Goal: Information Seeking & Learning: Learn about a topic

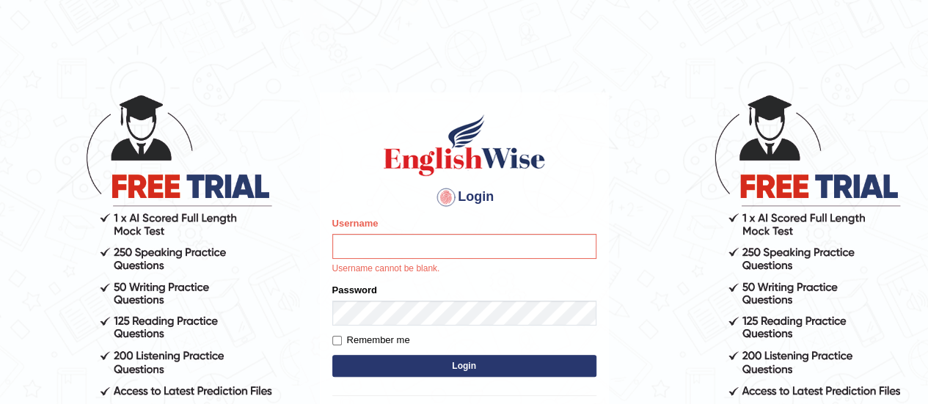
click at [641, 81] on body "Login Please fix the following errors: Username Username cannot be blank. Passw…" at bounding box center [464, 248] width 928 height 404
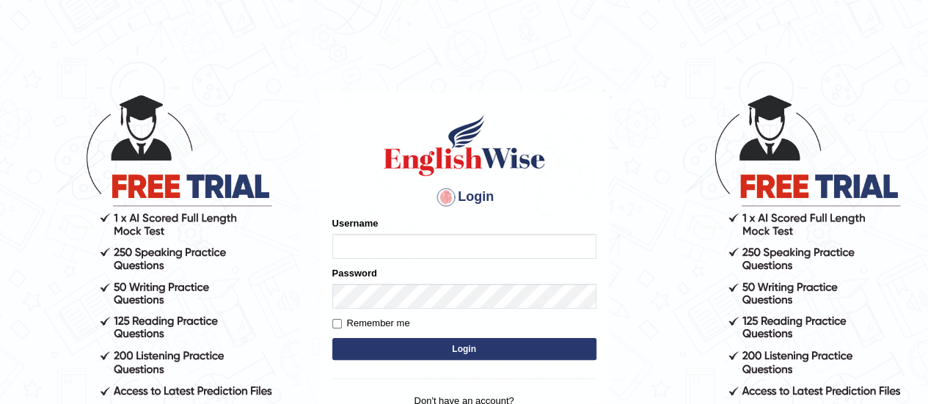
type input "karanvir_parramatta"
drag, startPoint x: 563, startPoint y: 161, endPoint x: 473, endPoint y: 315, distance: 178.6
click at [563, 161] on h1 at bounding box center [464, 145] width 264 height 66
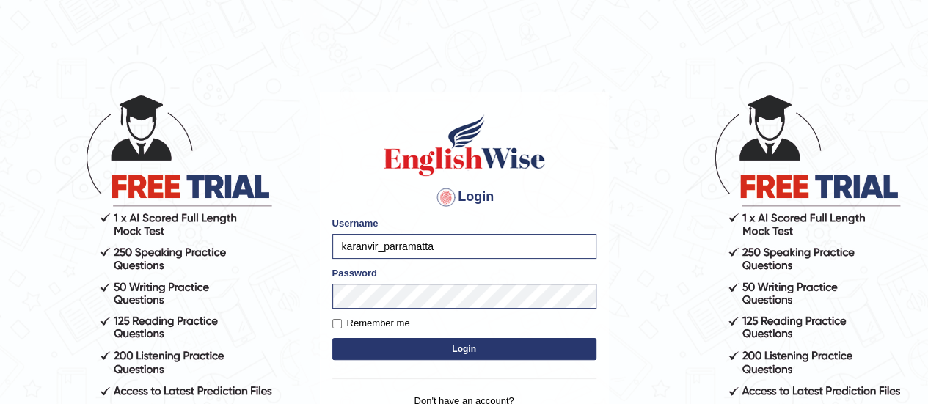
click at [448, 350] on button "Login" at bounding box center [464, 349] width 264 height 22
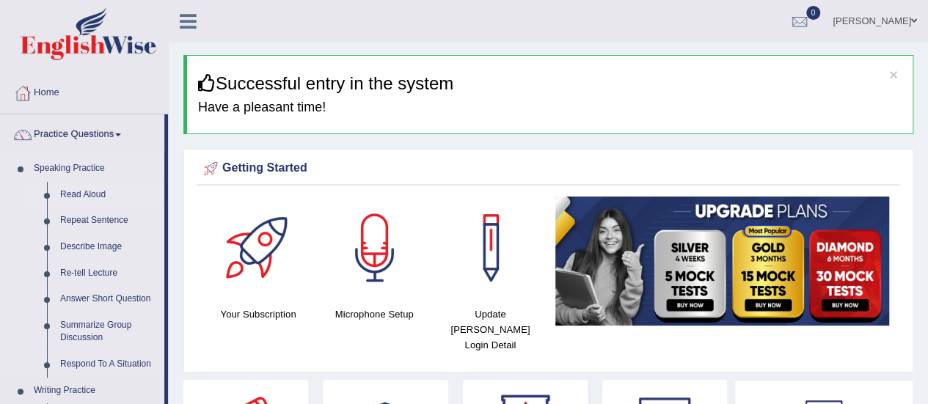
click at [73, 194] on link "Read Aloud" at bounding box center [109, 195] width 111 height 26
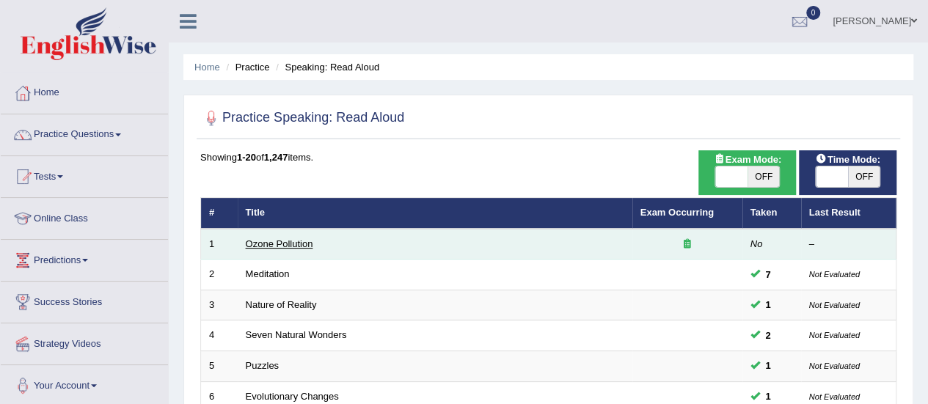
click at [260, 241] on link "Ozone Pollution" at bounding box center [280, 243] width 68 height 11
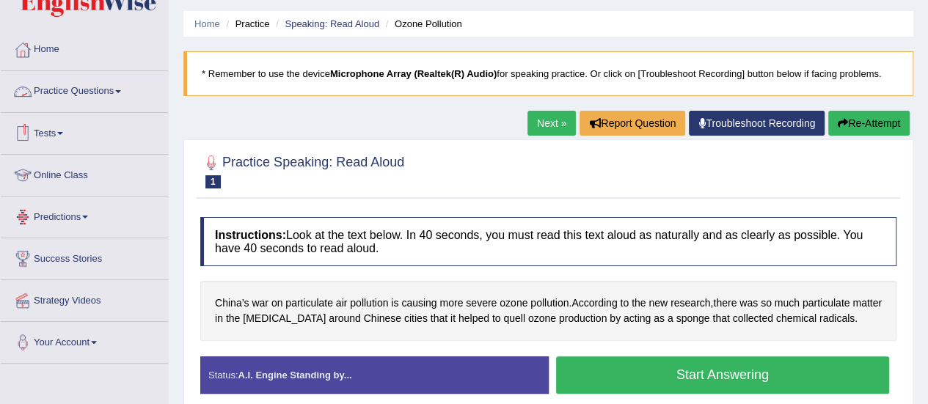
click at [123, 103] on link "Practice Questions" at bounding box center [84, 89] width 167 height 37
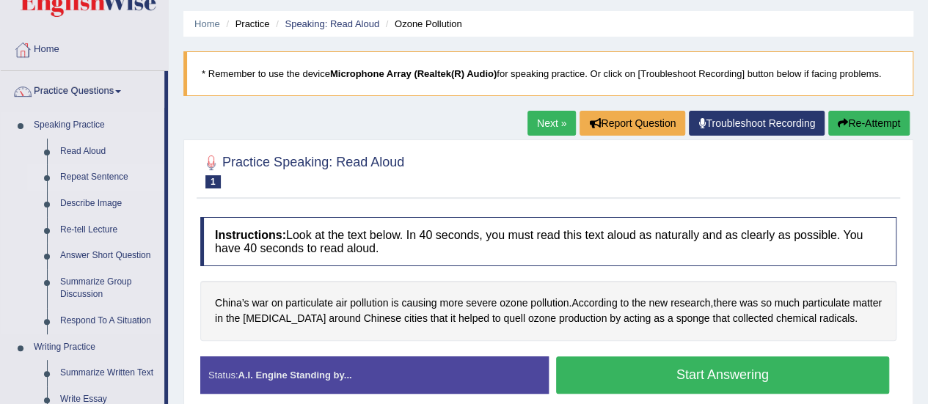
click at [108, 172] on link "Repeat Sentence" at bounding box center [109, 177] width 111 height 26
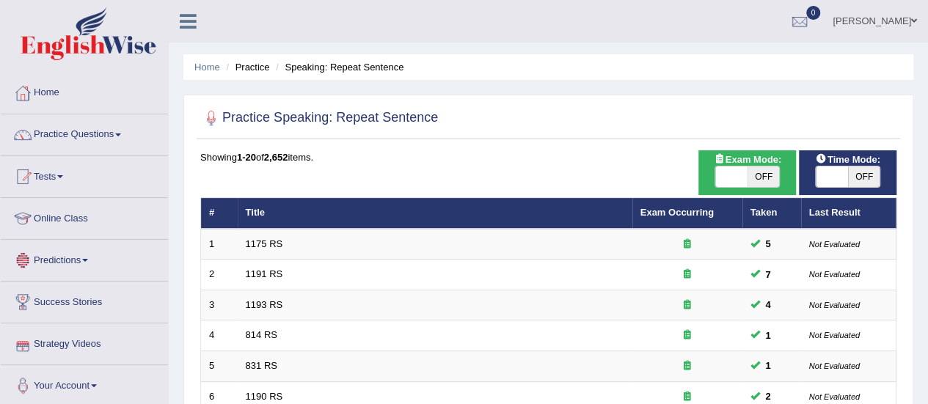
scroll to position [153, 0]
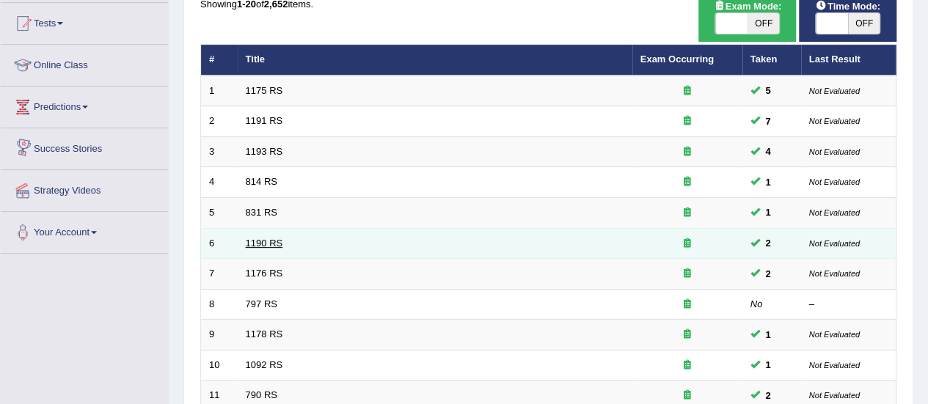
click at [264, 242] on link "1190 RS" at bounding box center [264, 243] width 37 height 11
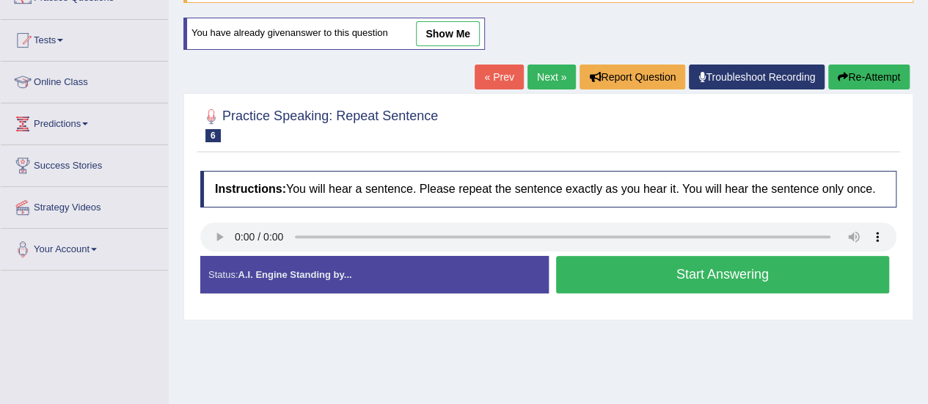
scroll to position [141, 0]
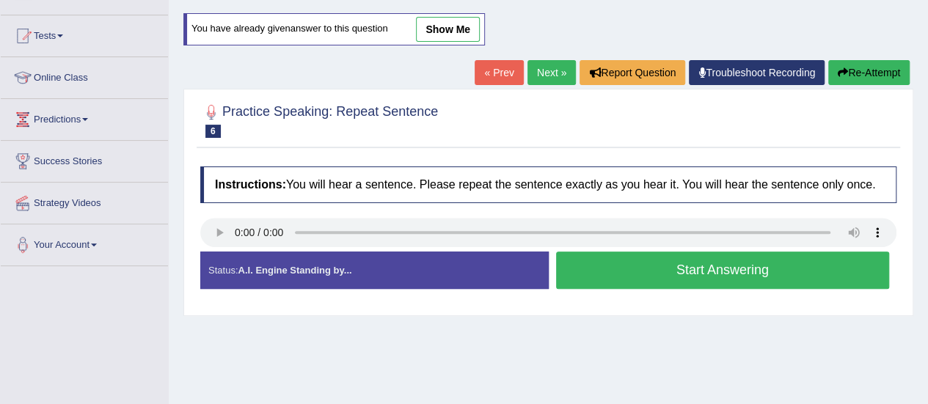
click at [669, 256] on button "Start Answering" at bounding box center [723, 270] width 334 height 37
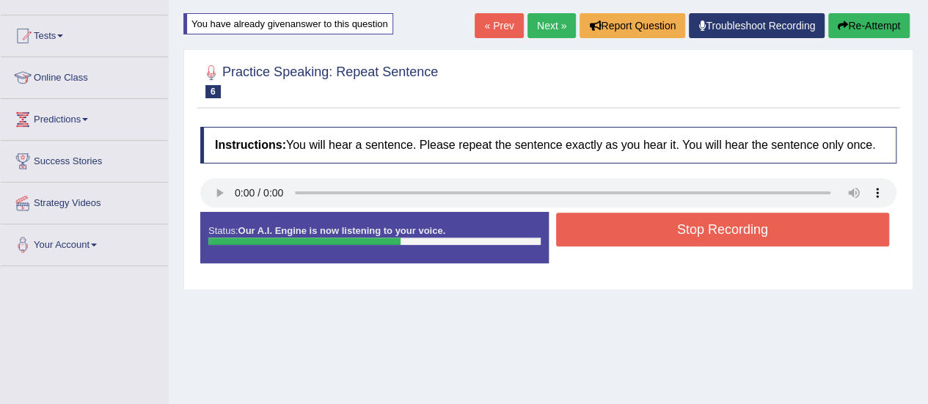
click at [693, 231] on button "Stop Recording" at bounding box center [723, 230] width 334 height 34
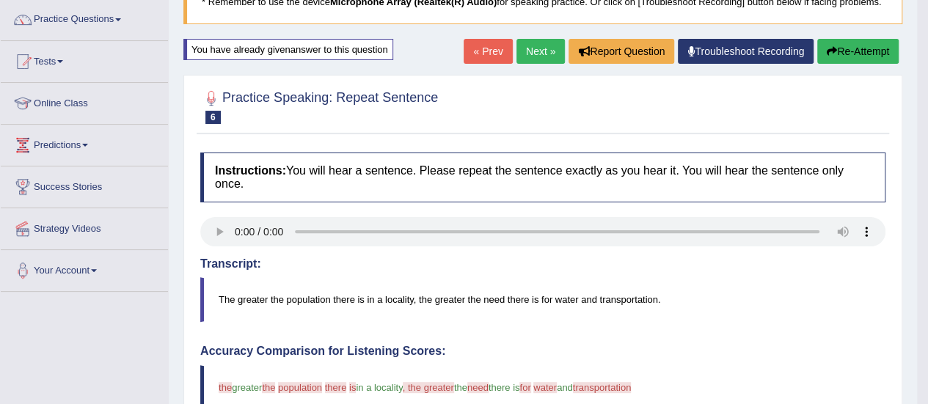
scroll to position [87, 0]
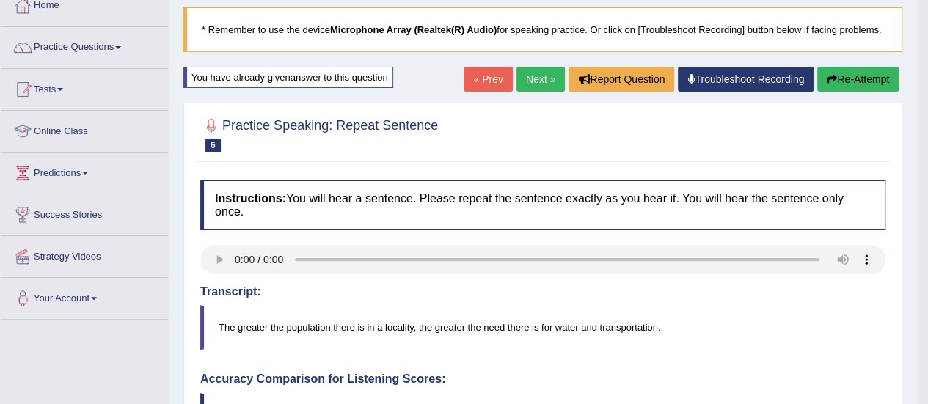
click at [528, 77] on link "Next »" at bounding box center [541, 79] width 48 height 25
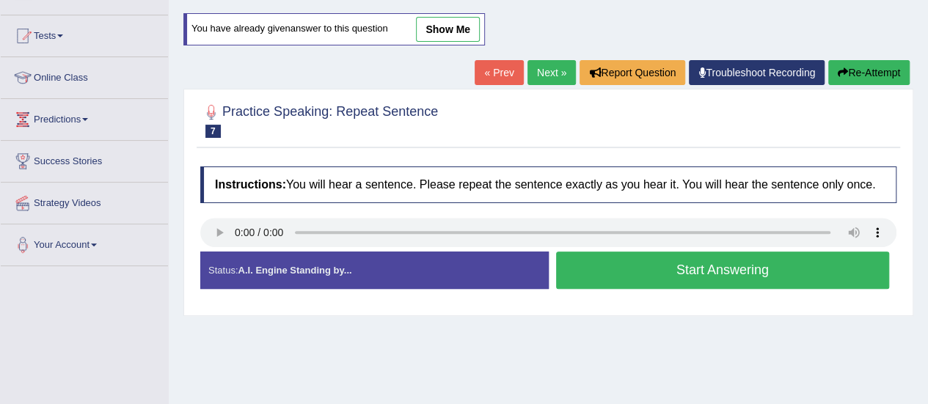
click at [651, 262] on button "Start Answering" at bounding box center [723, 270] width 334 height 37
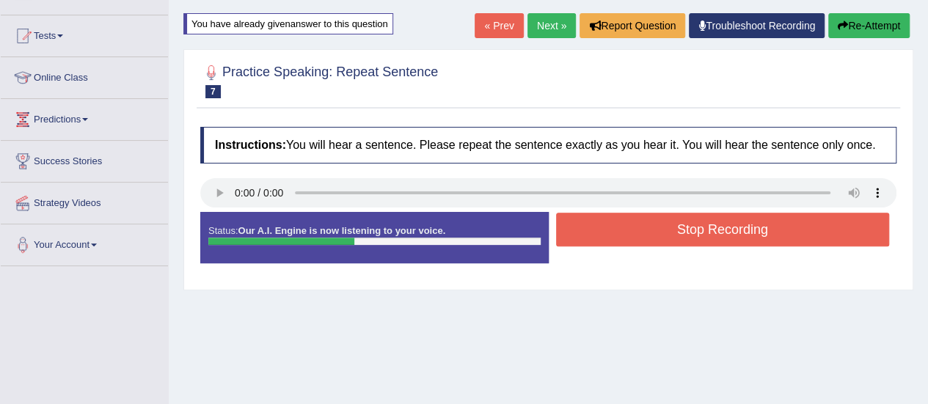
click at [666, 225] on button "Stop Recording" at bounding box center [723, 230] width 334 height 34
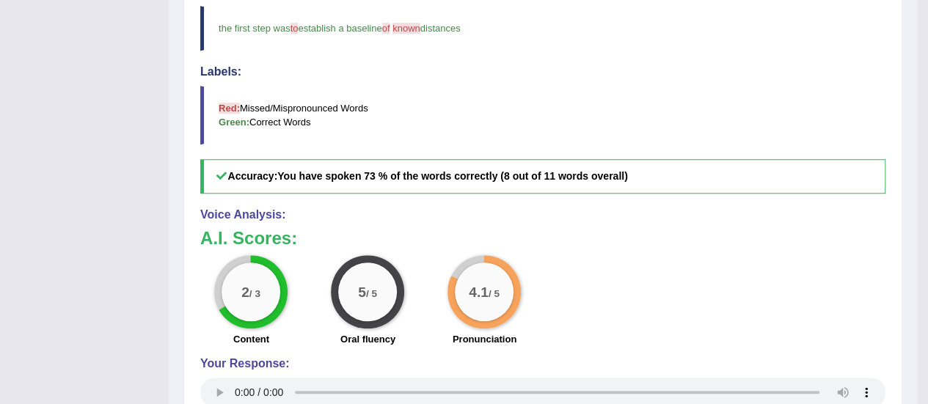
scroll to position [55, 0]
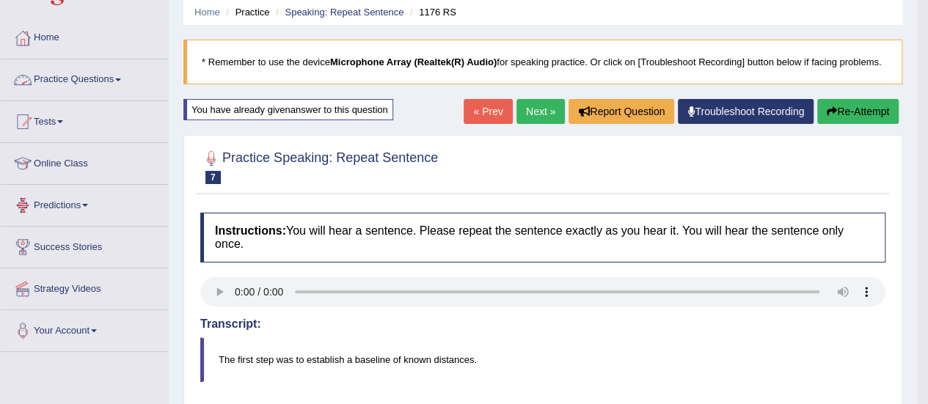
click at [104, 68] on link "Practice Questions" at bounding box center [84, 77] width 167 height 37
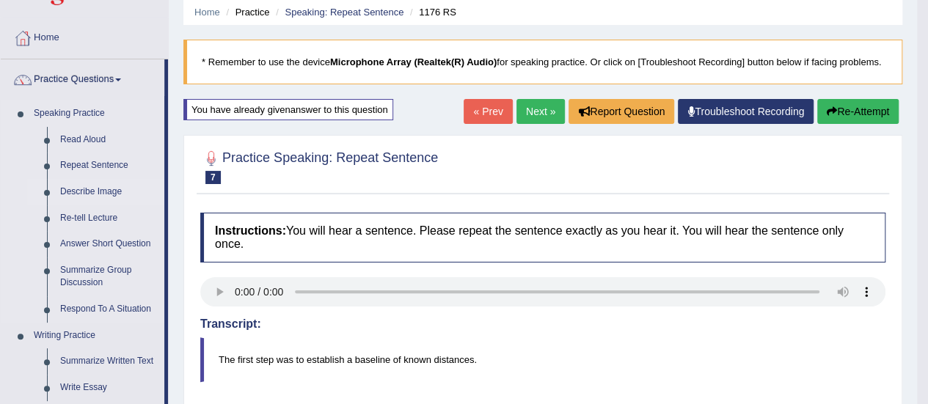
click at [92, 191] on link "Describe Image" at bounding box center [109, 192] width 111 height 26
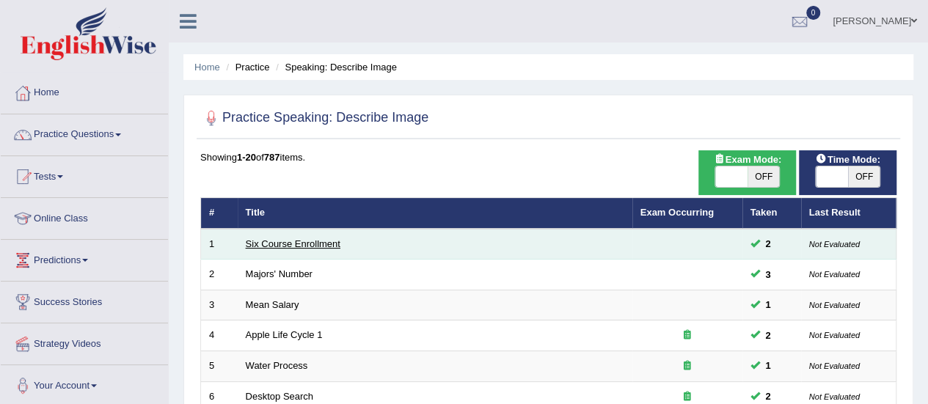
click at [322, 248] on link "Six Course Enrollment" at bounding box center [293, 243] width 95 height 11
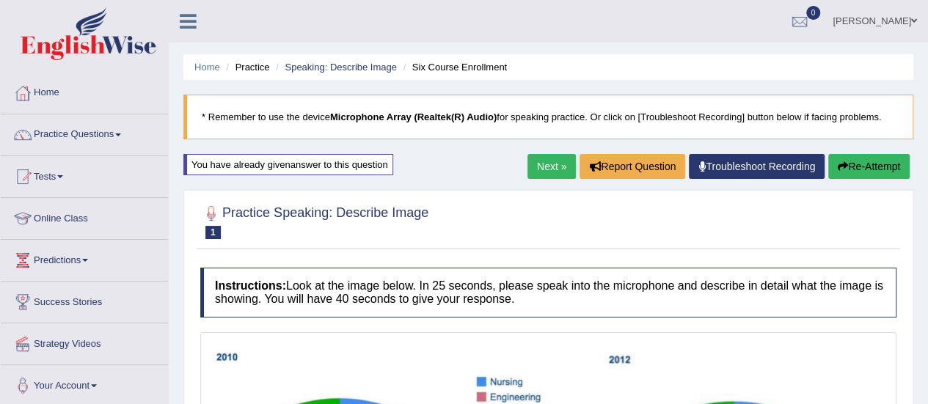
click at [549, 164] on link "Next »" at bounding box center [552, 166] width 48 height 25
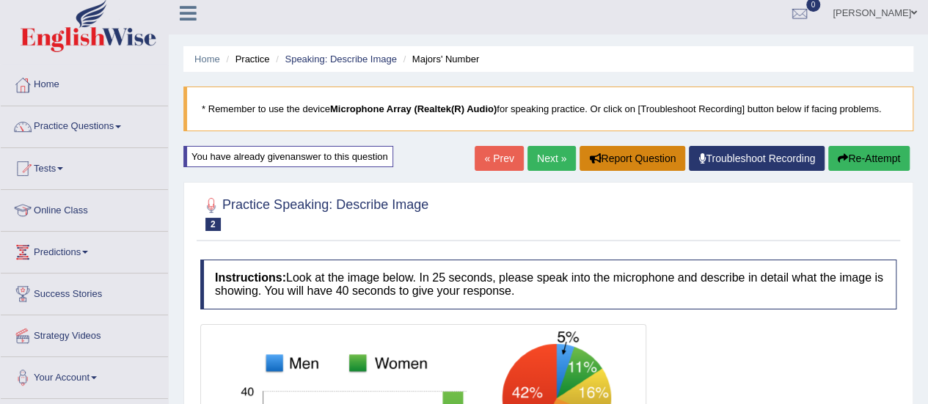
scroll to position [4, 0]
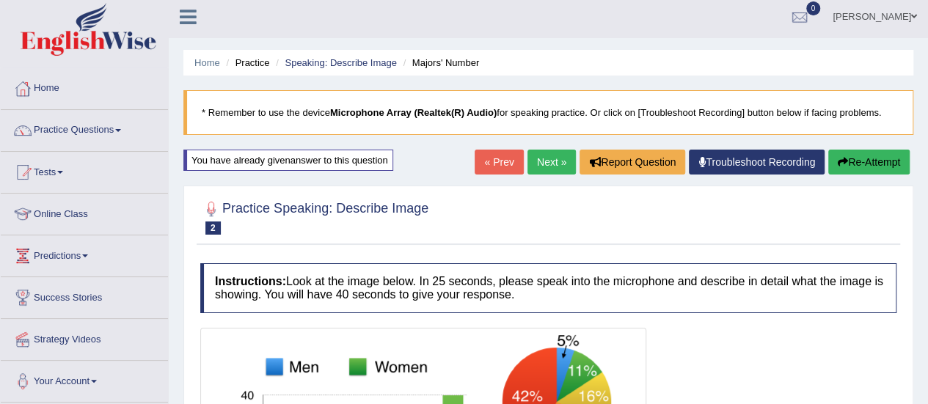
click at [557, 153] on link "Next »" at bounding box center [552, 162] width 48 height 25
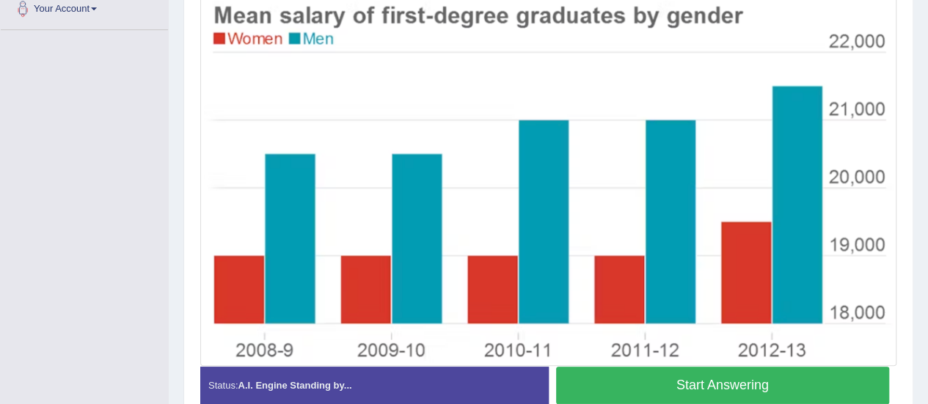
scroll to position [378, 0]
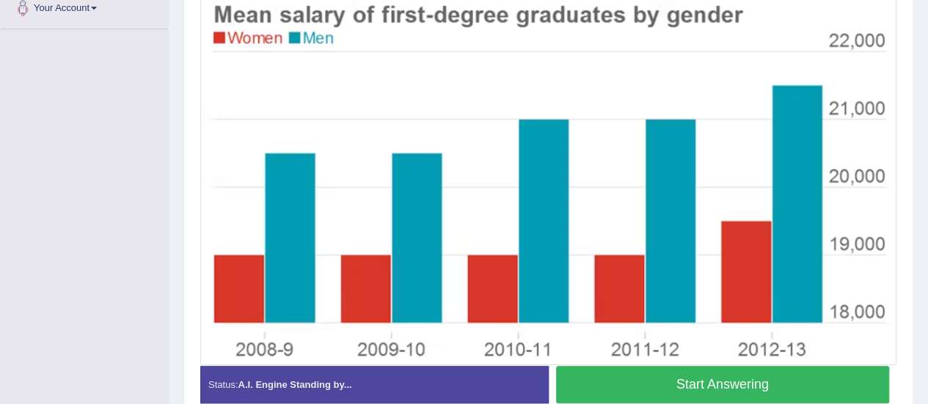
click at [733, 379] on button "Start Answering" at bounding box center [723, 384] width 334 height 37
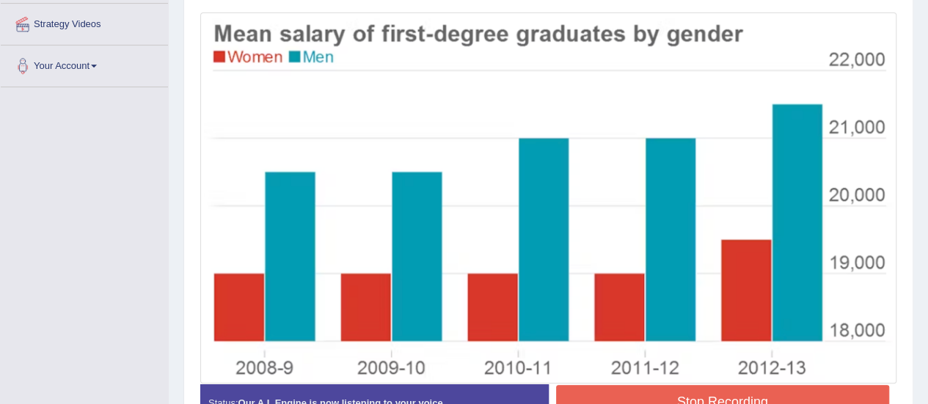
scroll to position [424, 0]
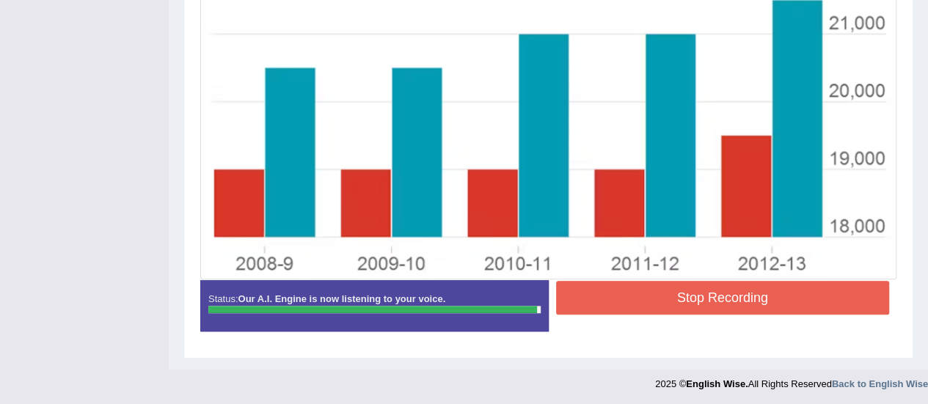
click at [675, 292] on button "Stop Recording" at bounding box center [723, 298] width 334 height 34
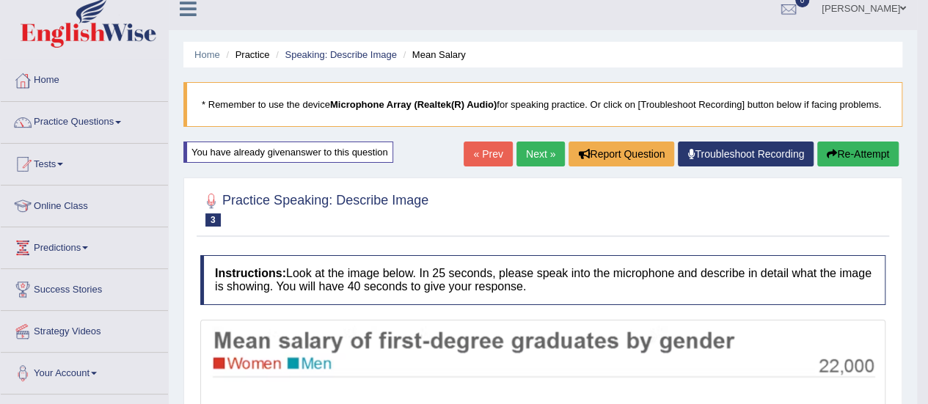
scroll to position [0, 0]
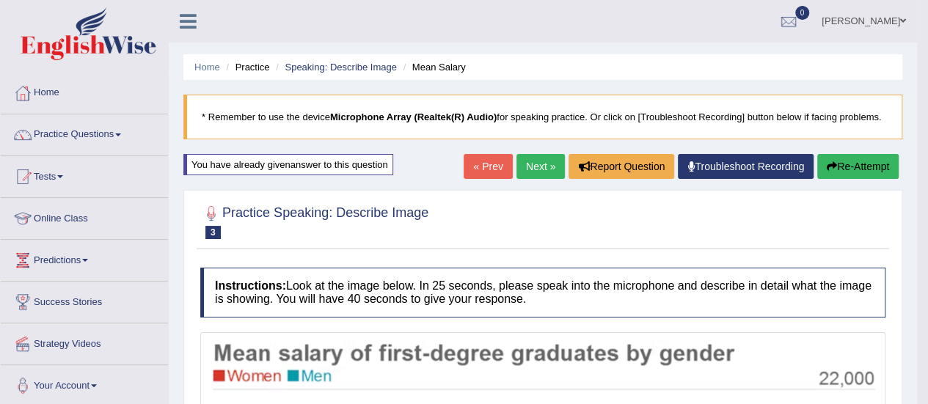
click at [543, 157] on link "Next »" at bounding box center [541, 166] width 48 height 25
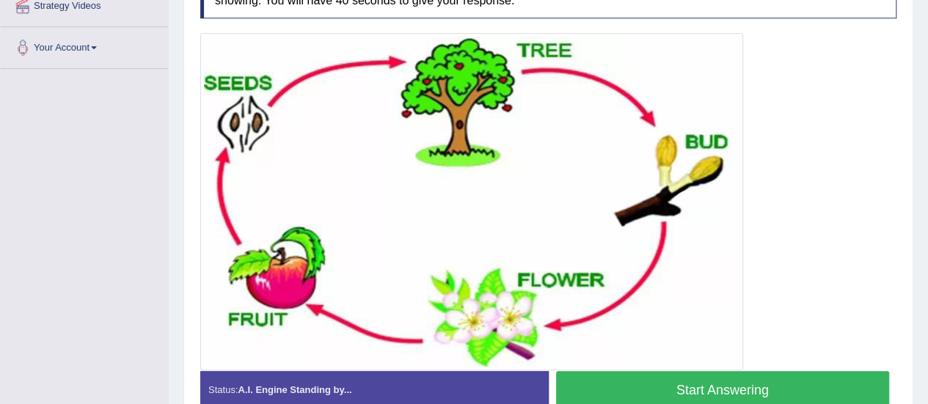
scroll to position [339, 0]
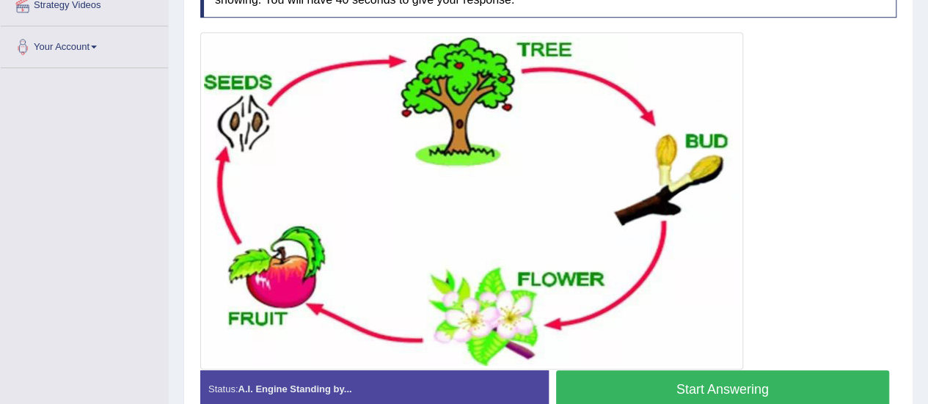
click at [716, 382] on button "Start Answering" at bounding box center [723, 389] width 334 height 37
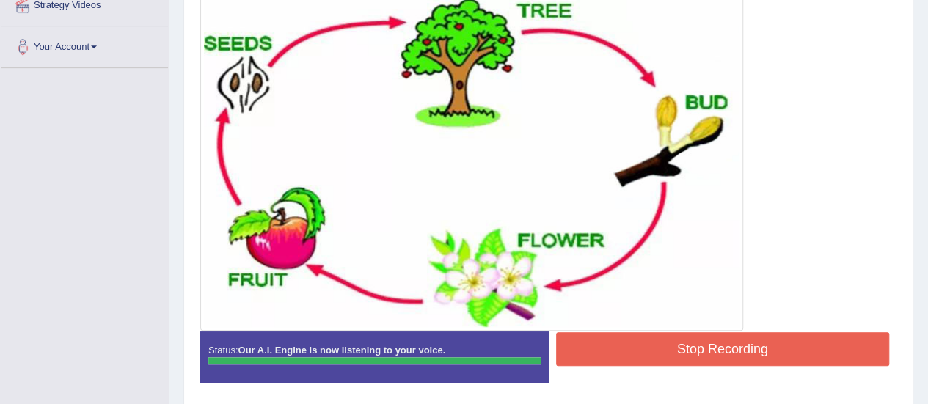
click at [681, 341] on button "Stop Recording" at bounding box center [723, 349] width 334 height 34
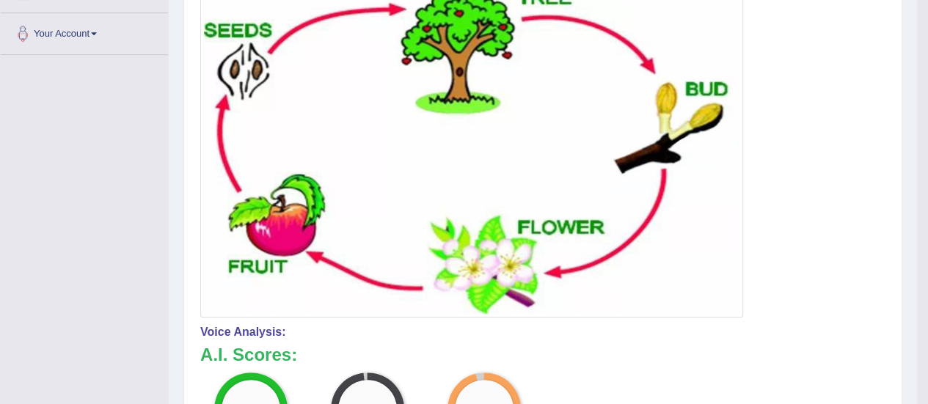
scroll to position [0, 0]
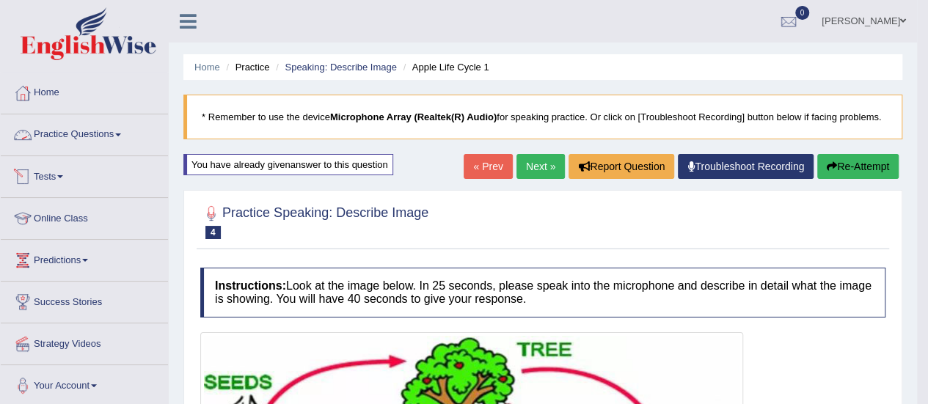
click at [81, 137] on link "Practice Questions" at bounding box center [84, 132] width 167 height 37
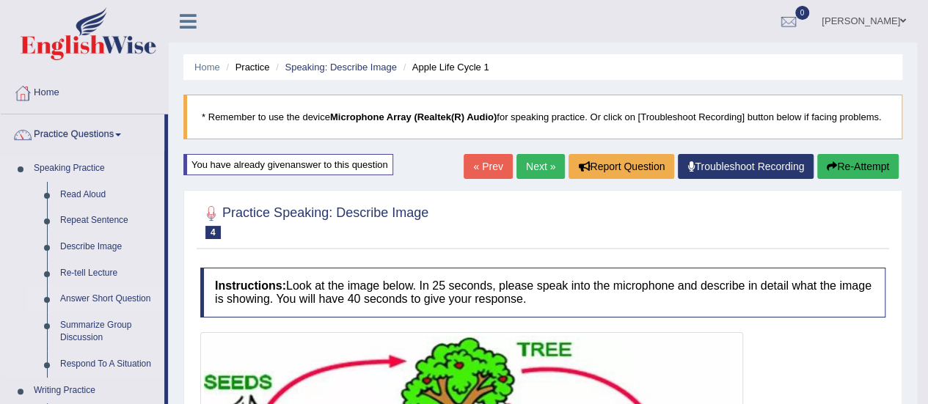
scroll to position [34, 0]
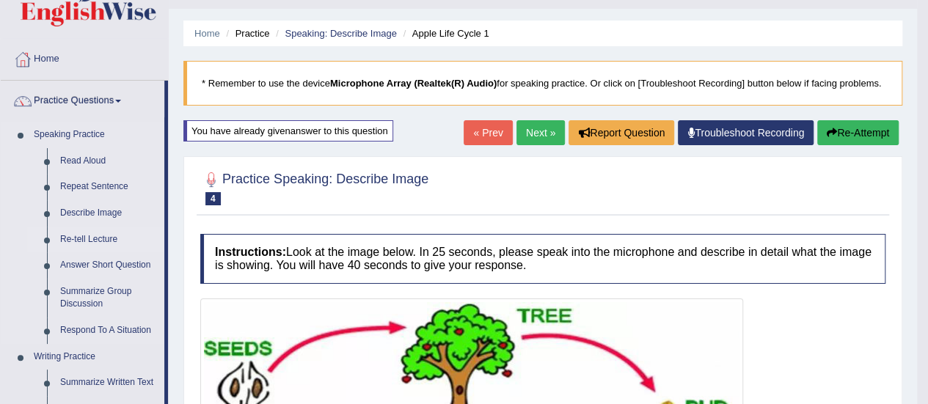
click at [94, 236] on link "Re-tell Lecture" at bounding box center [109, 240] width 111 height 26
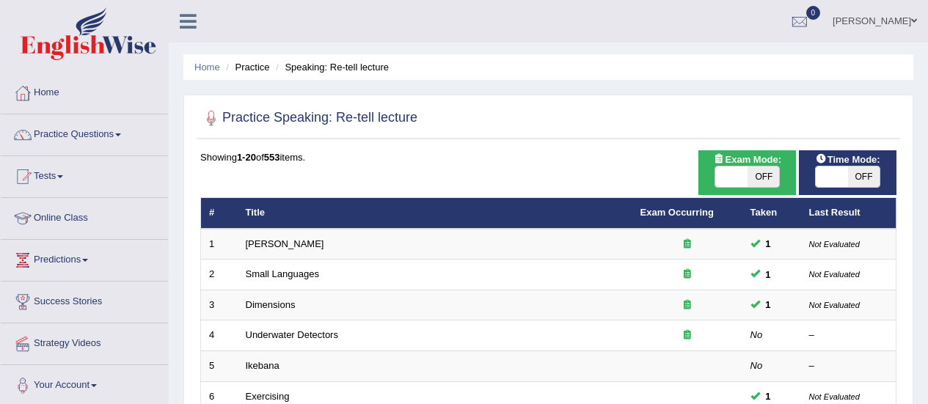
scroll to position [40, 0]
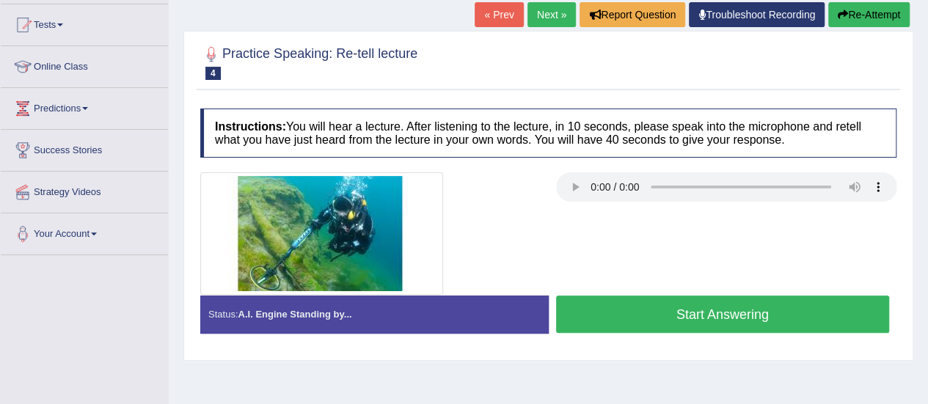
click at [688, 315] on button "Start Answering" at bounding box center [723, 314] width 334 height 37
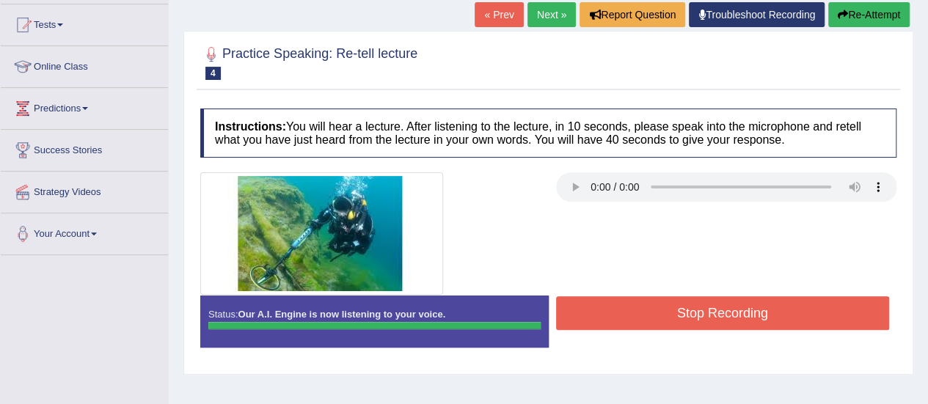
click at [688, 315] on button "Stop Recording" at bounding box center [723, 313] width 334 height 34
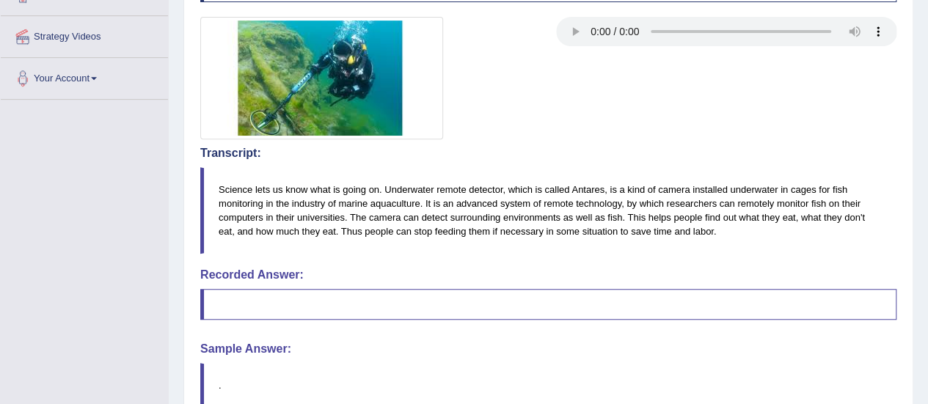
scroll to position [448, 0]
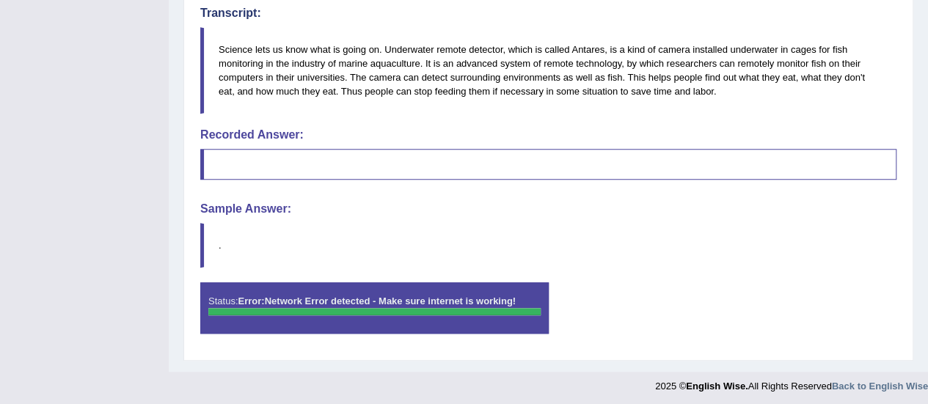
click at [421, 308] on div at bounding box center [374, 311] width 332 height 7
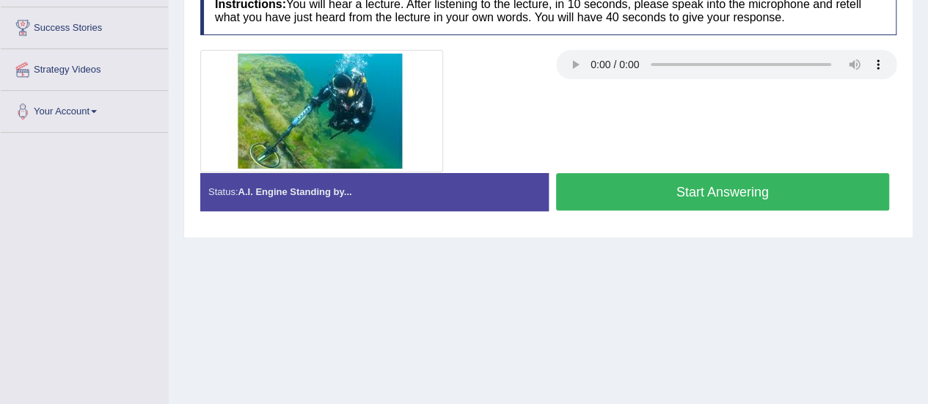
click at [667, 190] on button "Start Answering" at bounding box center [723, 191] width 334 height 37
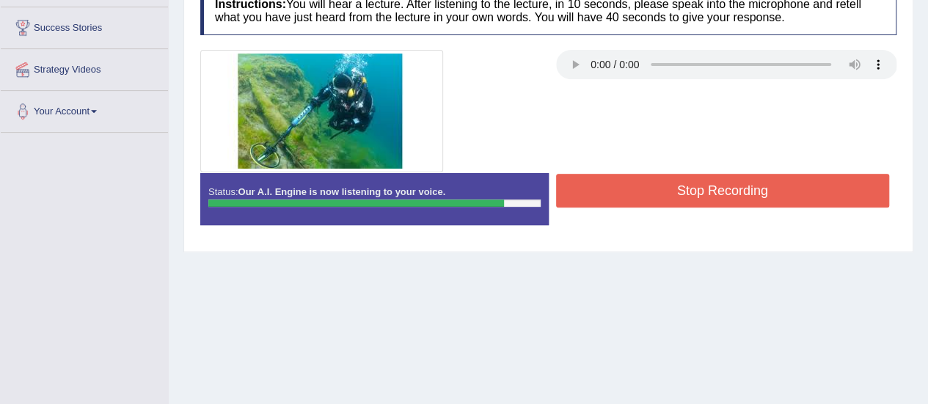
click at [667, 190] on button "Stop Recording" at bounding box center [723, 191] width 334 height 34
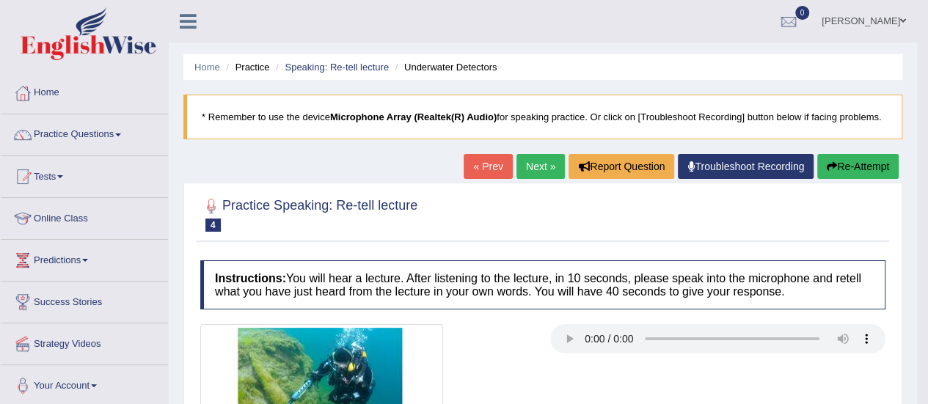
click at [527, 175] on link "Next »" at bounding box center [541, 166] width 48 height 25
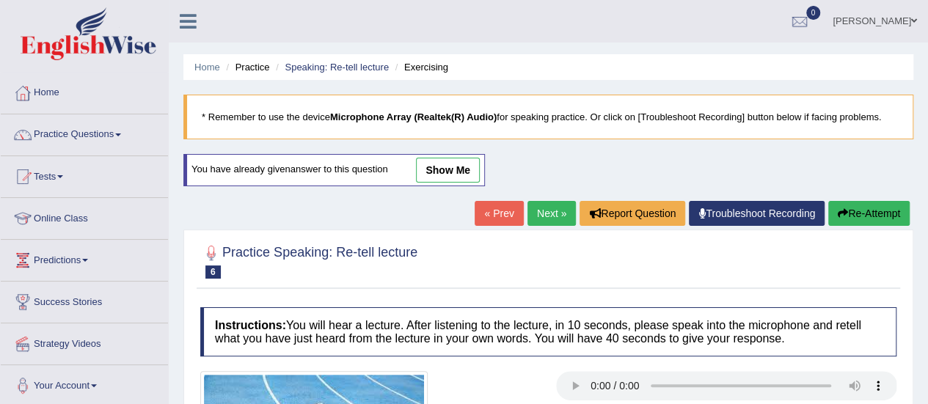
click at [433, 177] on link "show me" at bounding box center [448, 170] width 64 height 25
click at [103, 131] on link "Practice Questions" at bounding box center [84, 132] width 167 height 37
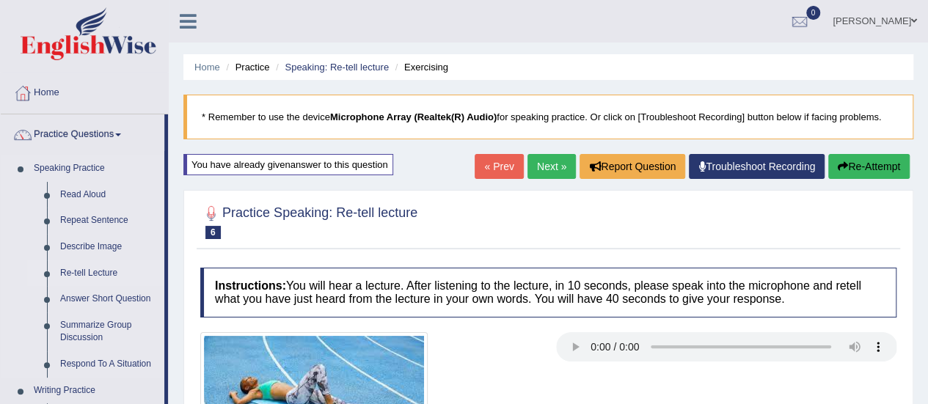
click at [102, 268] on link "Re-tell Lecture" at bounding box center [109, 274] width 111 height 26
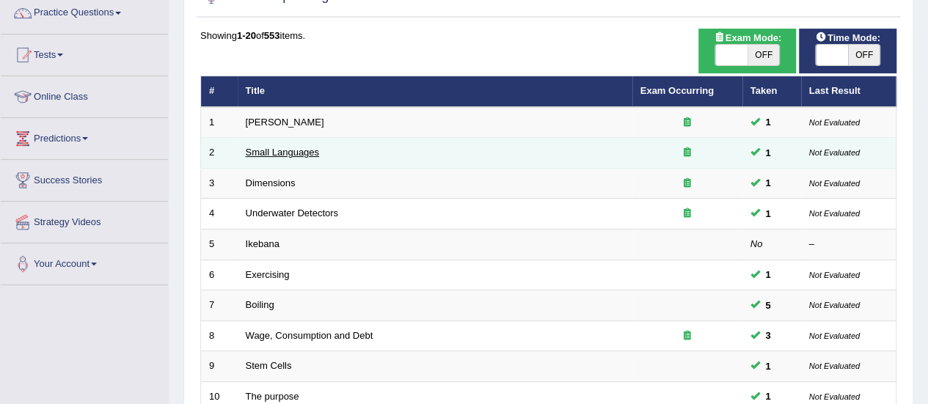
scroll to position [222, 0]
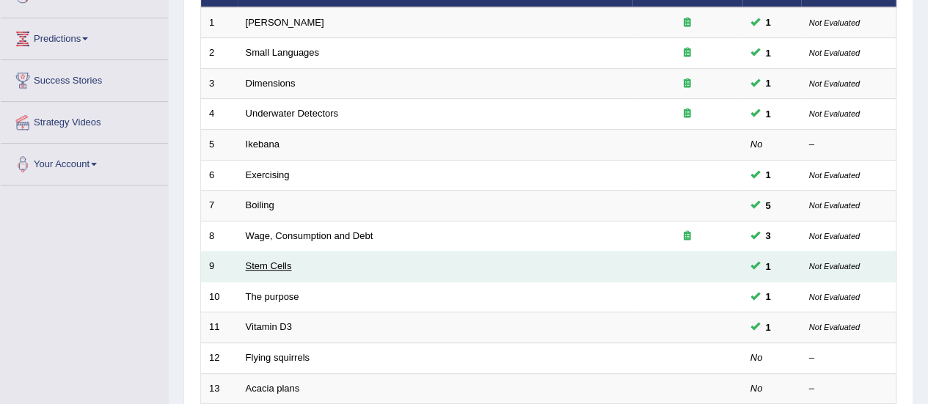
click at [266, 261] on link "Stem Cells" at bounding box center [269, 266] width 46 height 11
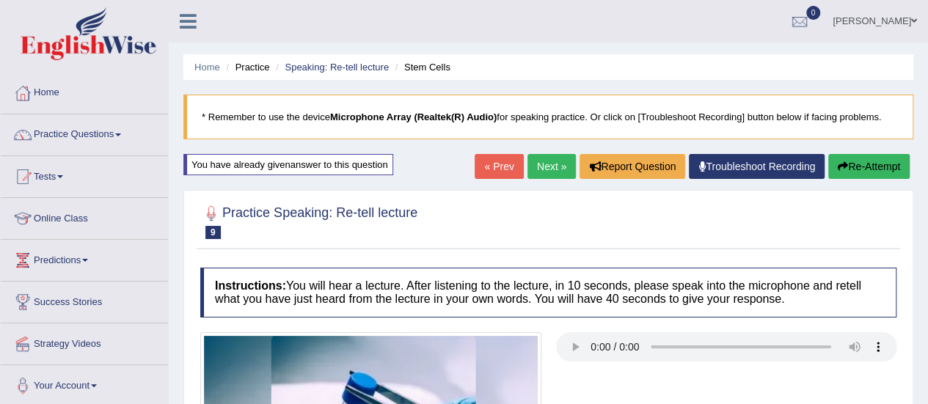
click at [88, 136] on link "Practice Questions" at bounding box center [84, 132] width 167 height 37
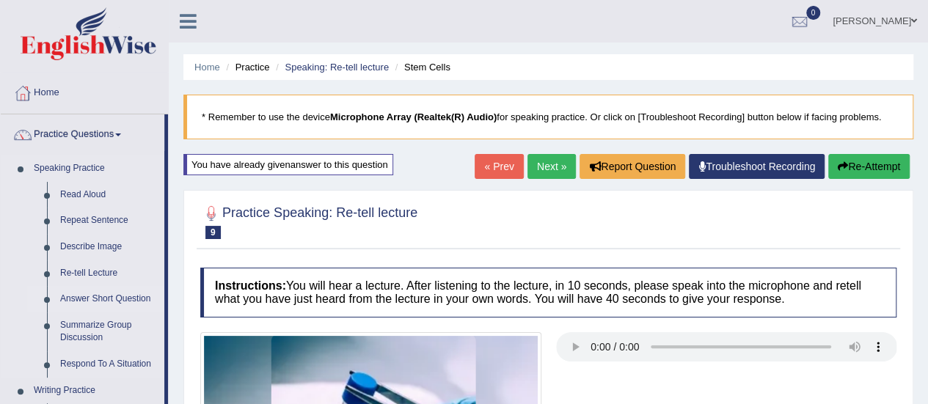
scroll to position [141, 0]
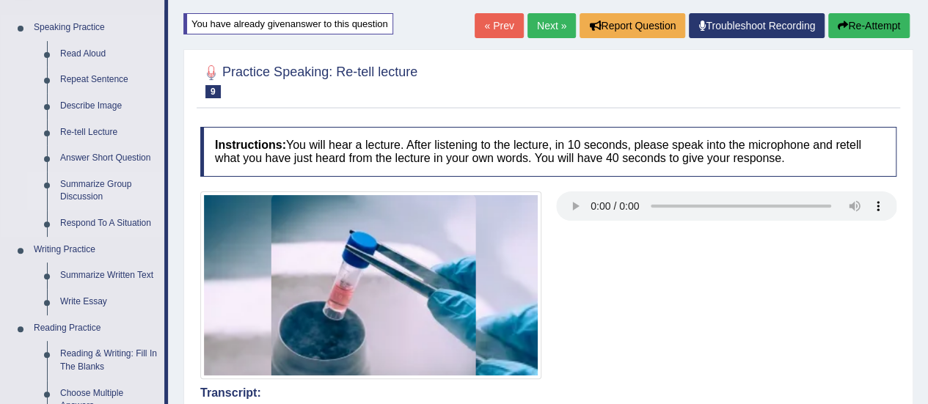
click at [79, 187] on link "Summarize Group Discussion" at bounding box center [109, 191] width 111 height 39
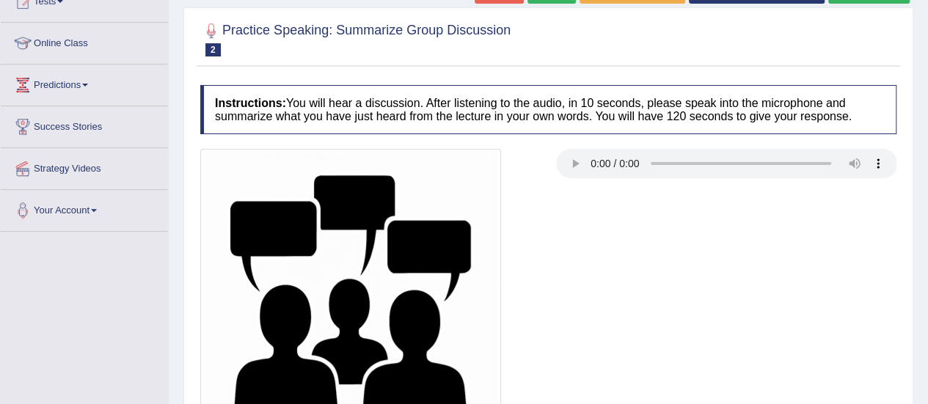
click at [589, 254] on div at bounding box center [548, 299] width 711 height 301
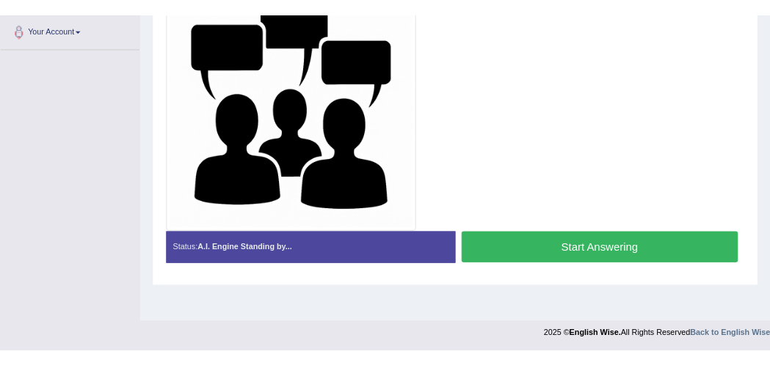
scroll to position [258, 0]
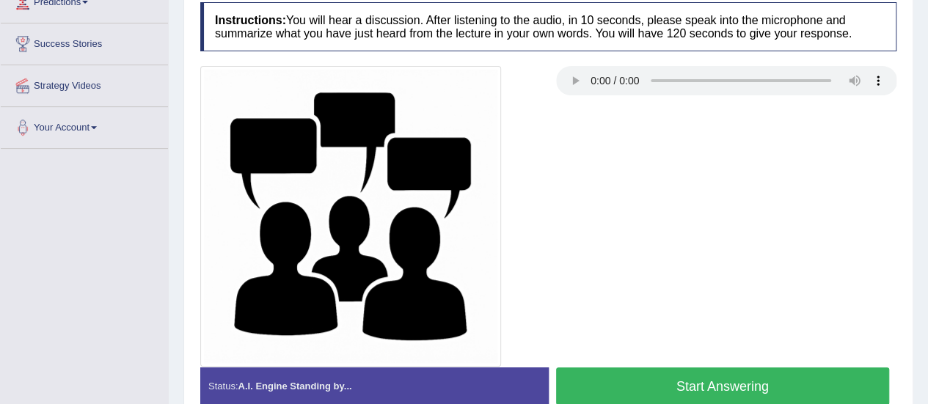
click at [739, 381] on button "Start Answering" at bounding box center [723, 386] width 334 height 37
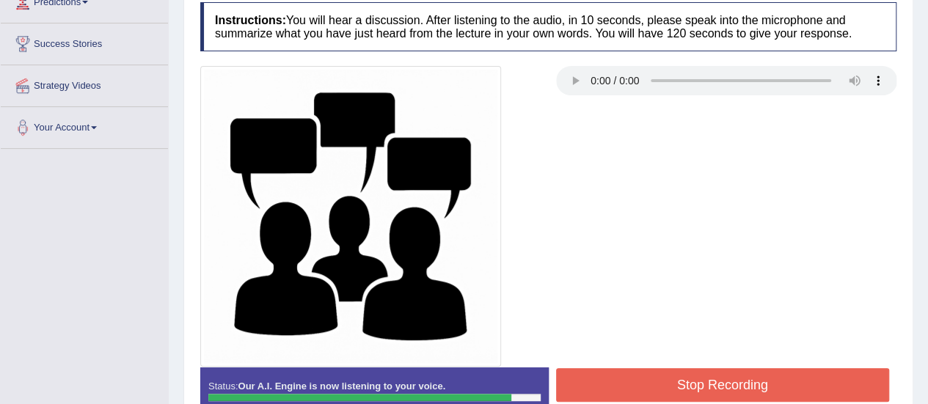
click at [739, 381] on button "Stop Recording" at bounding box center [723, 385] width 334 height 34
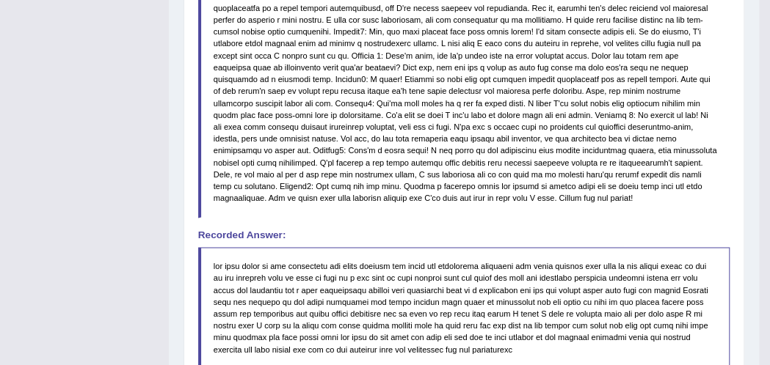
scroll to position [0, 0]
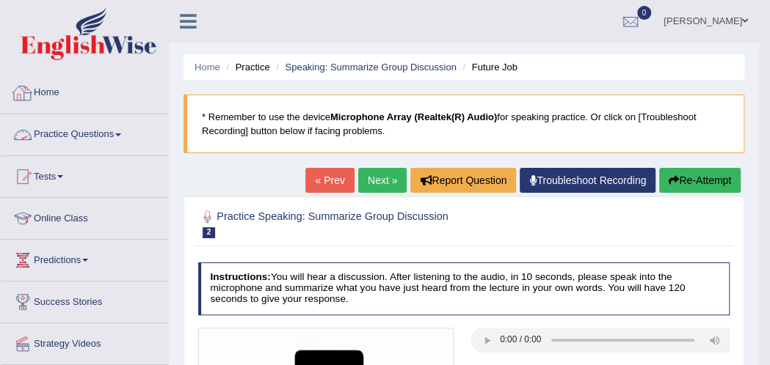
click at [69, 133] on link "Practice Questions" at bounding box center [84, 132] width 167 height 37
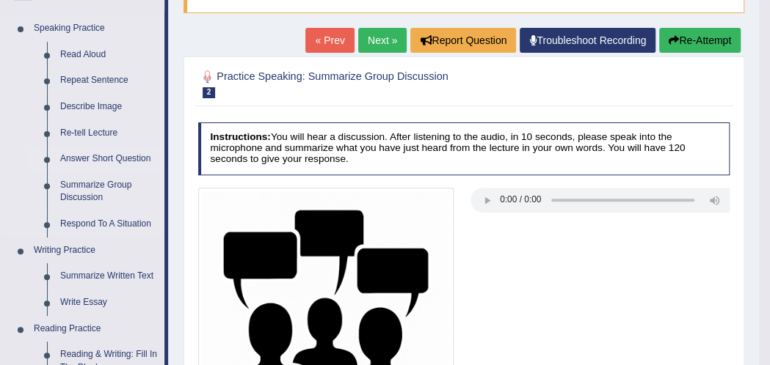
scroll to position [141, 0]
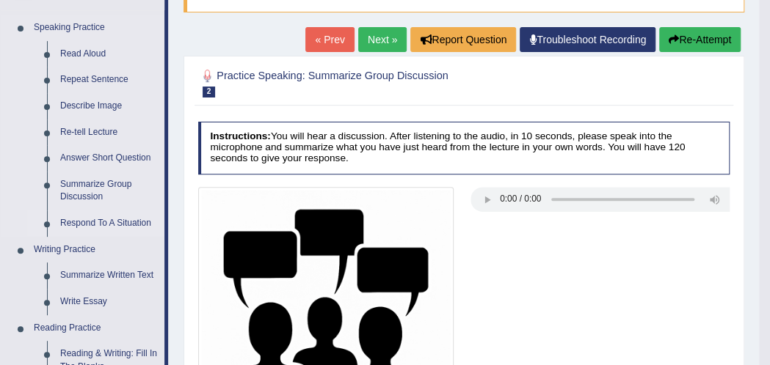
click at [75, 221] on link "Respond To A Situation" at bounding box center [109, 224] width 111 height 26
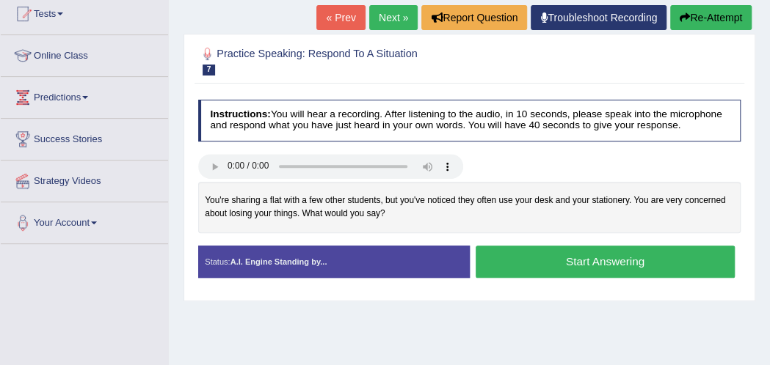
click at [564, 259] on button "Start Answering" at bounding box center [605, 262] width 259 height 32
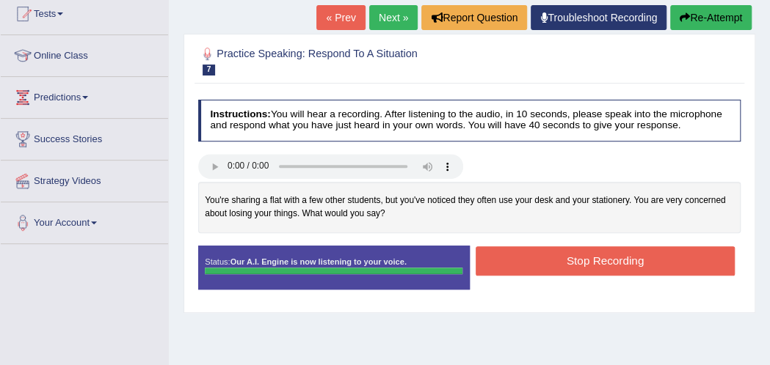
click at [564, 259] on div "Instructions: You will hear a recording. After listening to the audio, in 10 se…" at bounding box center [468, 199] width 549 height 213
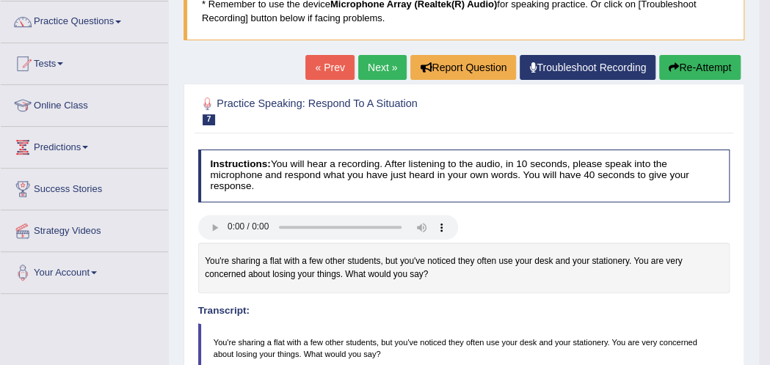
scroll to position [115, 0]
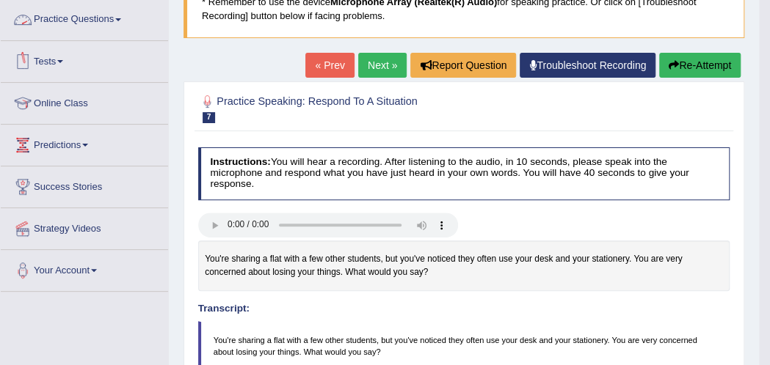
click at [108, 20] on link "Practice Questions" at bounding box center [84, 17] width 167 height 37
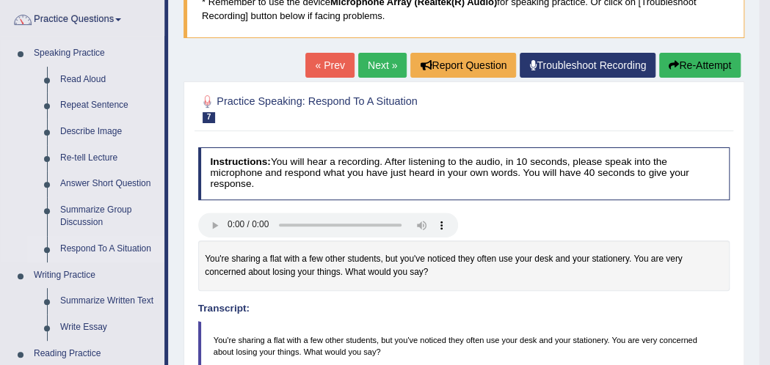
click at [90, 252] on link "Respond To A Situation" at bounding box center [109, 249] width 111 height 26
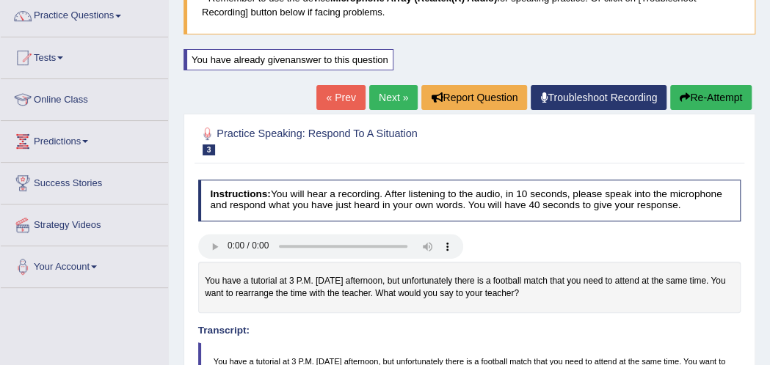
scroll to position [66, 0]
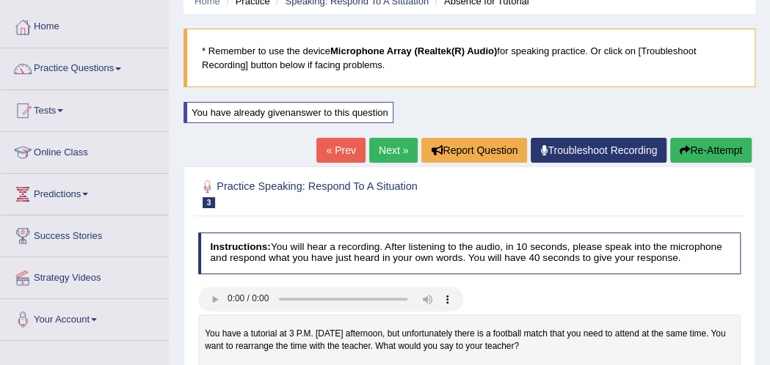
click at [329, 159] on link "« Prev" at bounding box center [340, 150] width 48 height 25
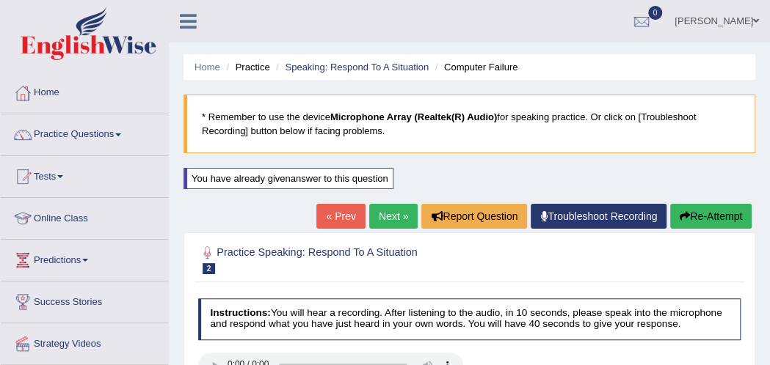
click at [329, 219] on link "« Prev" at bounding box center [340, 216] width 48 height 25
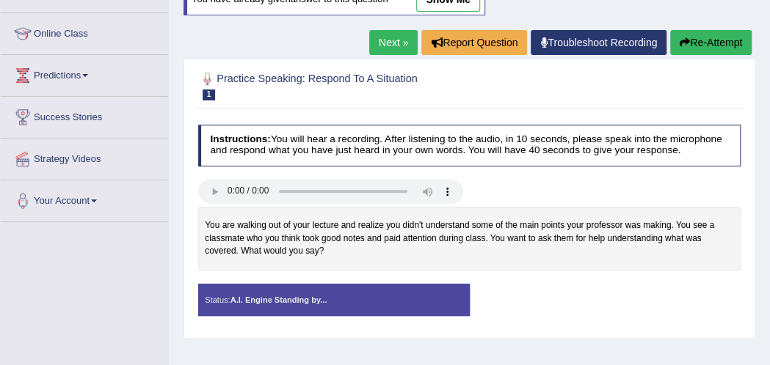
scroll to position [183, 0]
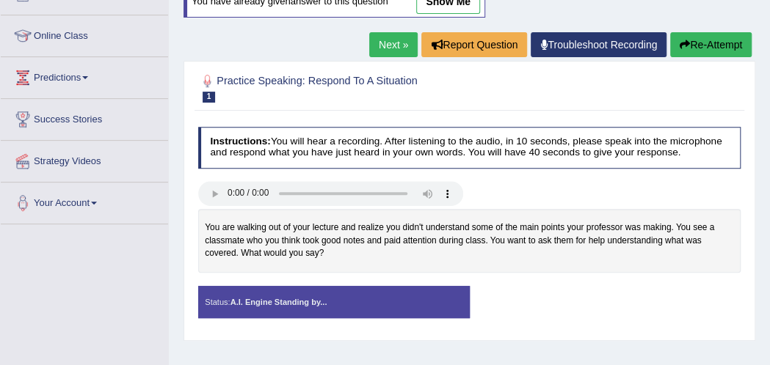
click at [437, 0] on link "show me" at bounding box center [448, 1] width 64 height 25
click at [437, 0] on div "Home Practice Speaking: Respond To A Situation Taking Notes * Remember to use t…" at bounding box center [469, 184] width 601 height 734
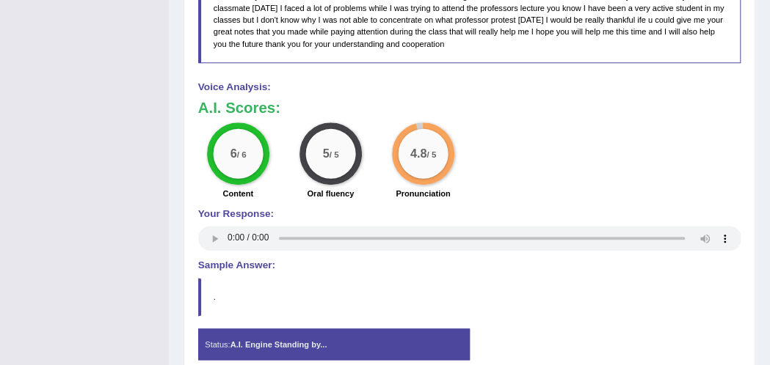
scroll to position [590, 0]
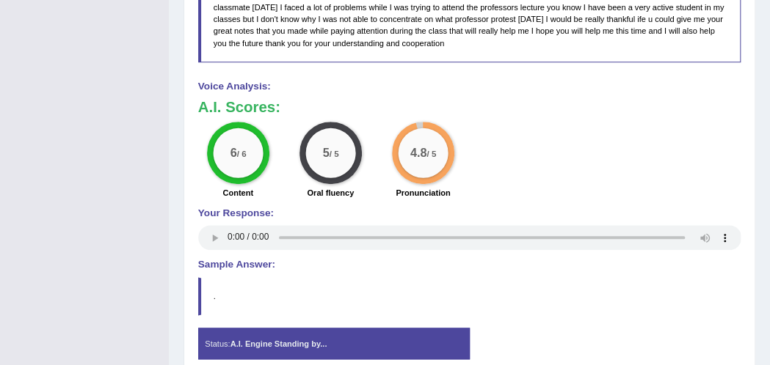
click at [197, 240] on div "Instructions: You will hear a recording. After listening to the audio, in 10 se…" at bounding box center [468, 39] width 549 height 674
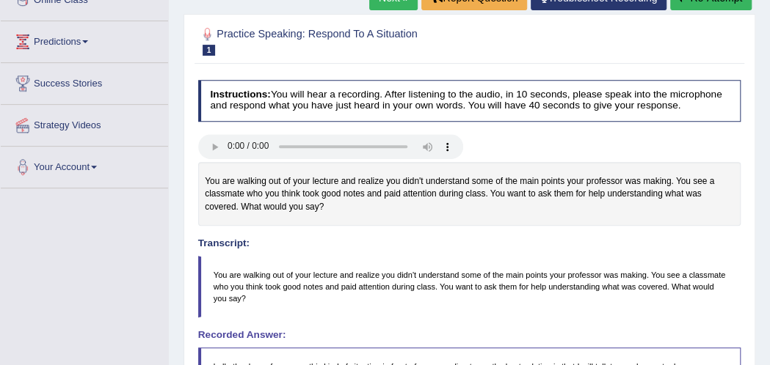
scroll to position [203, 0]
